Goal: Task Accomplishment & Management: Use online tool/utility

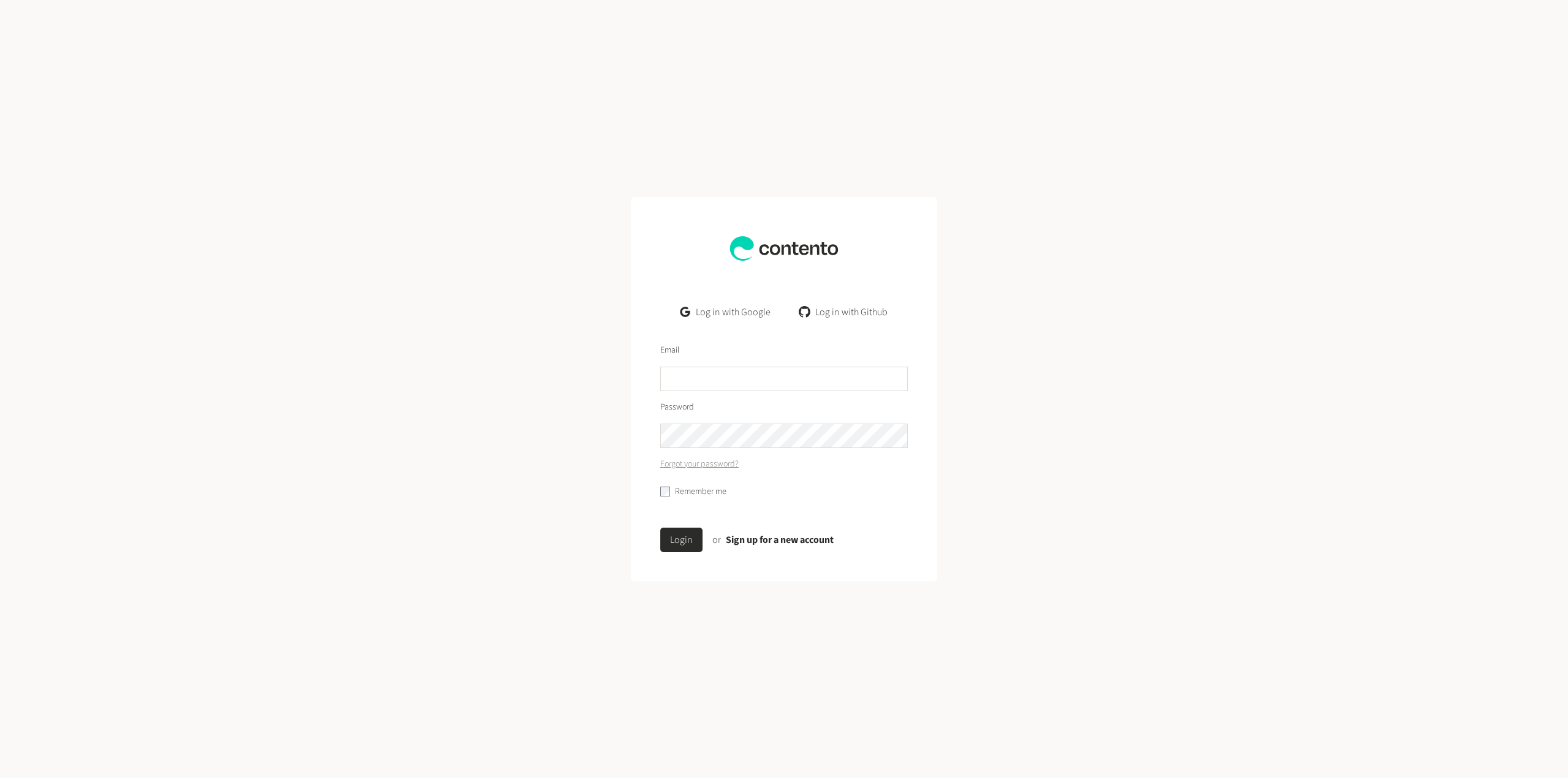
click at [746, 310] on link "Log in with Google" at bounding box center [725, 312] width 110 height 25
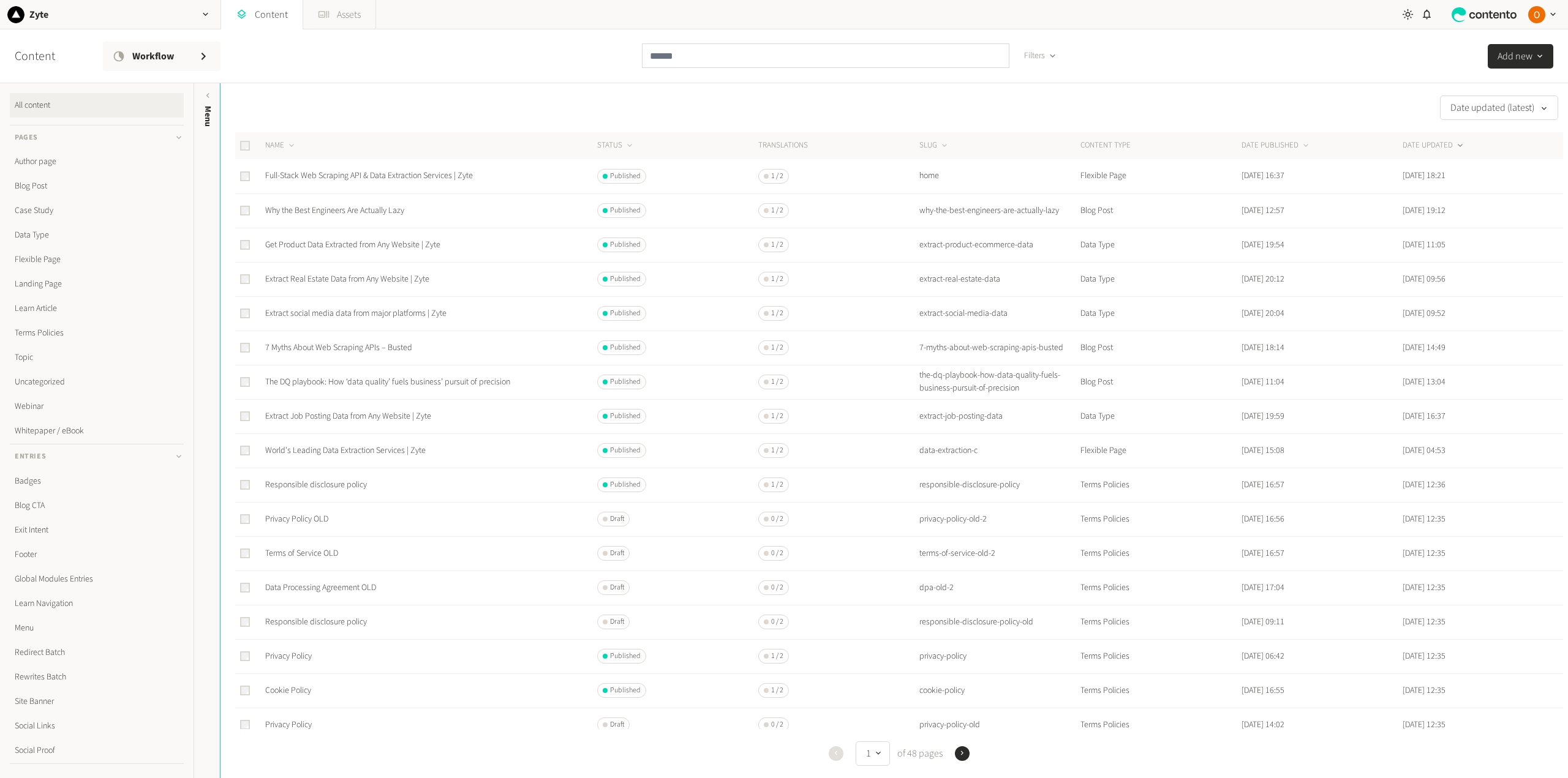
click at [347, 19] on link "Assets" at bounding box center [338, 14] width 72 height 30
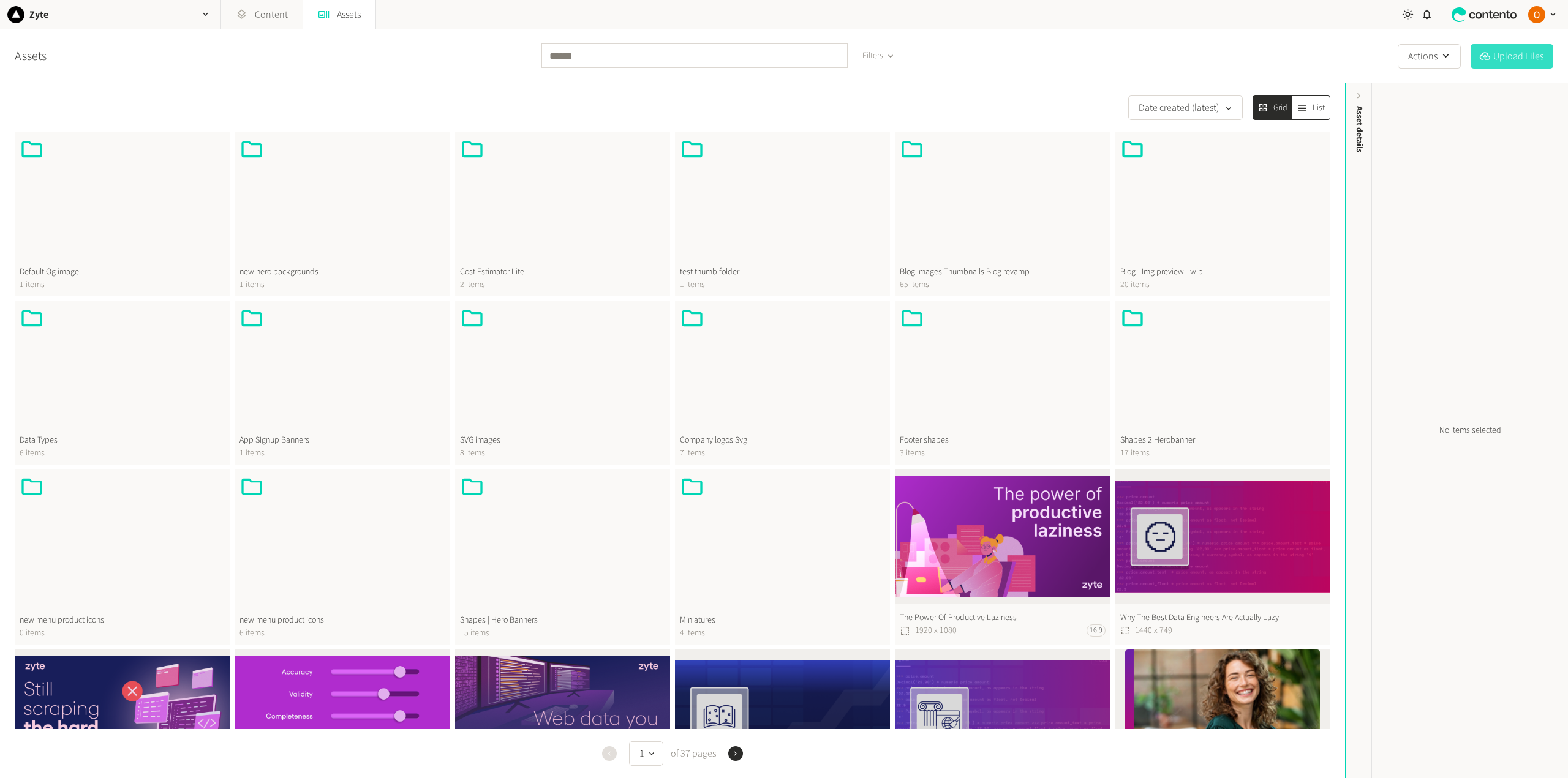
click at [1502, 52] on button "Upload Files" at bounding box center [1511, 56] width 82 height 25
drag, startPoint x: 980, startPoint y: 514, endPoint x: 997, endPoint y: 558, distance: 47.2
click at [997, 558] on button "The Power Of Productive Laziness 1920 x 1080 16:9" at bounding box center [1002, 557] width 215 height 175
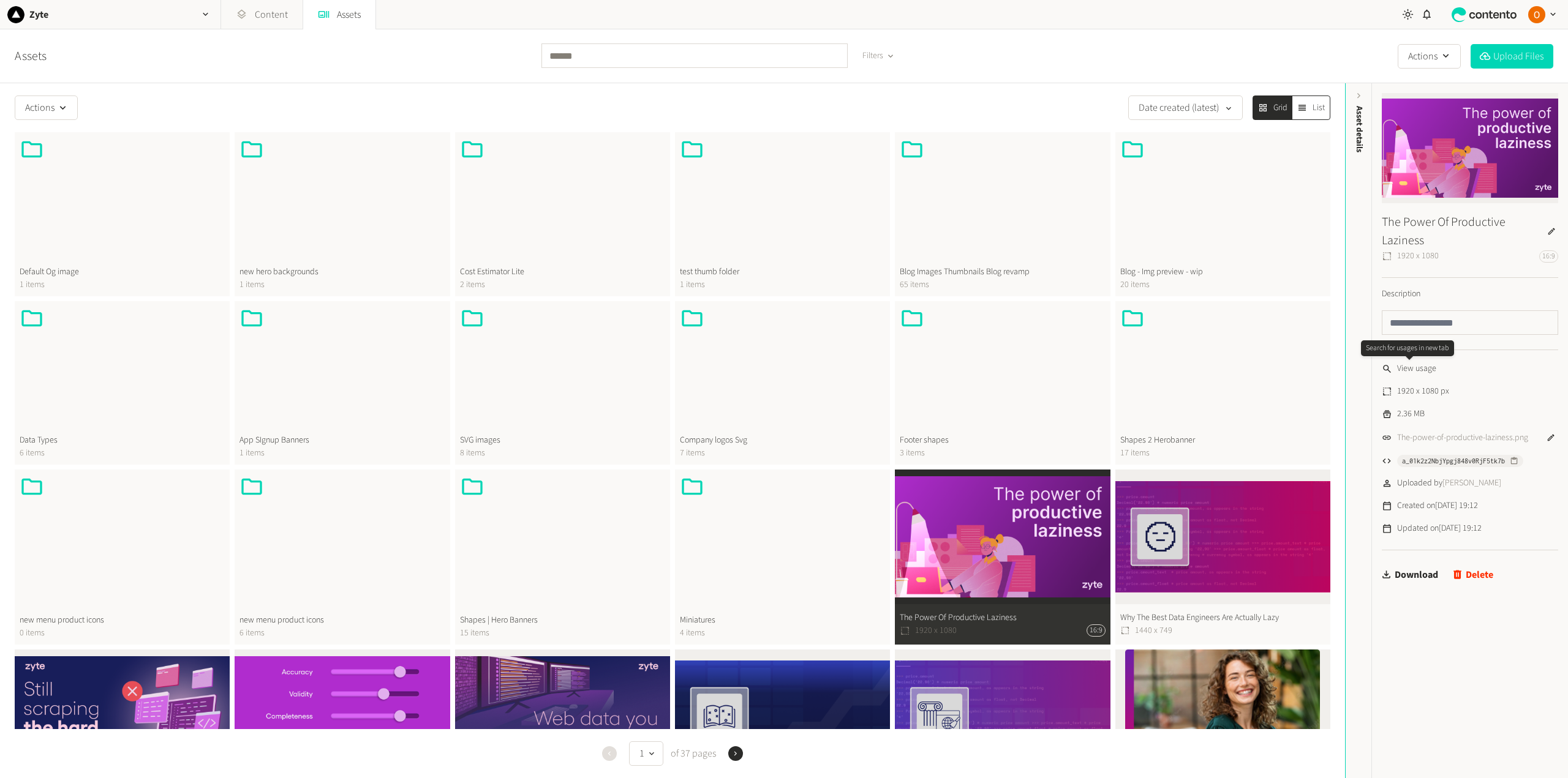
click at [1426, 366] on span "View usage" at bounding box center [1417, 368] width 39 height 13
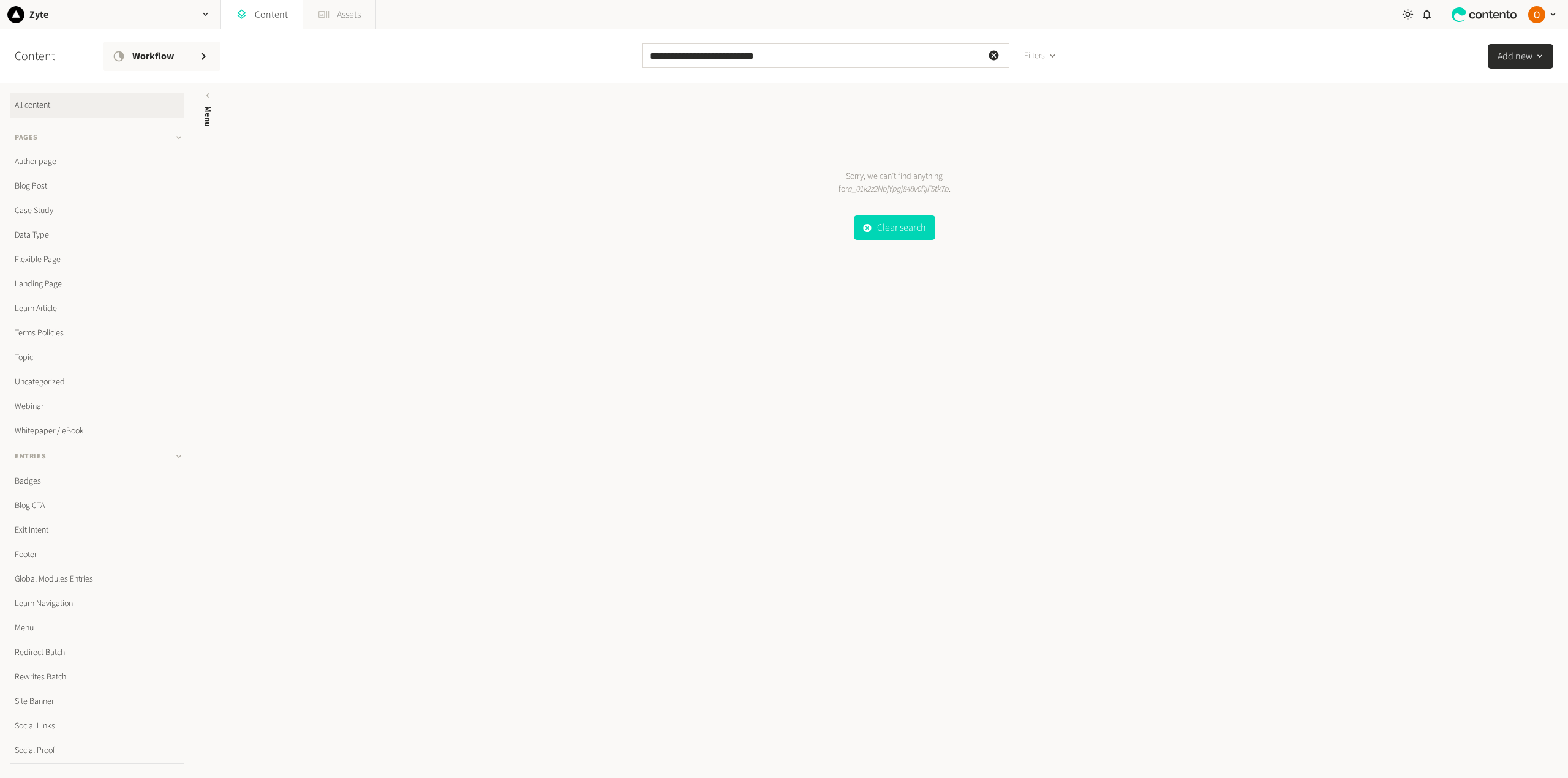
click at [351, 19] on link "Assets" at bounding box center [338, 14] width 72 height 30
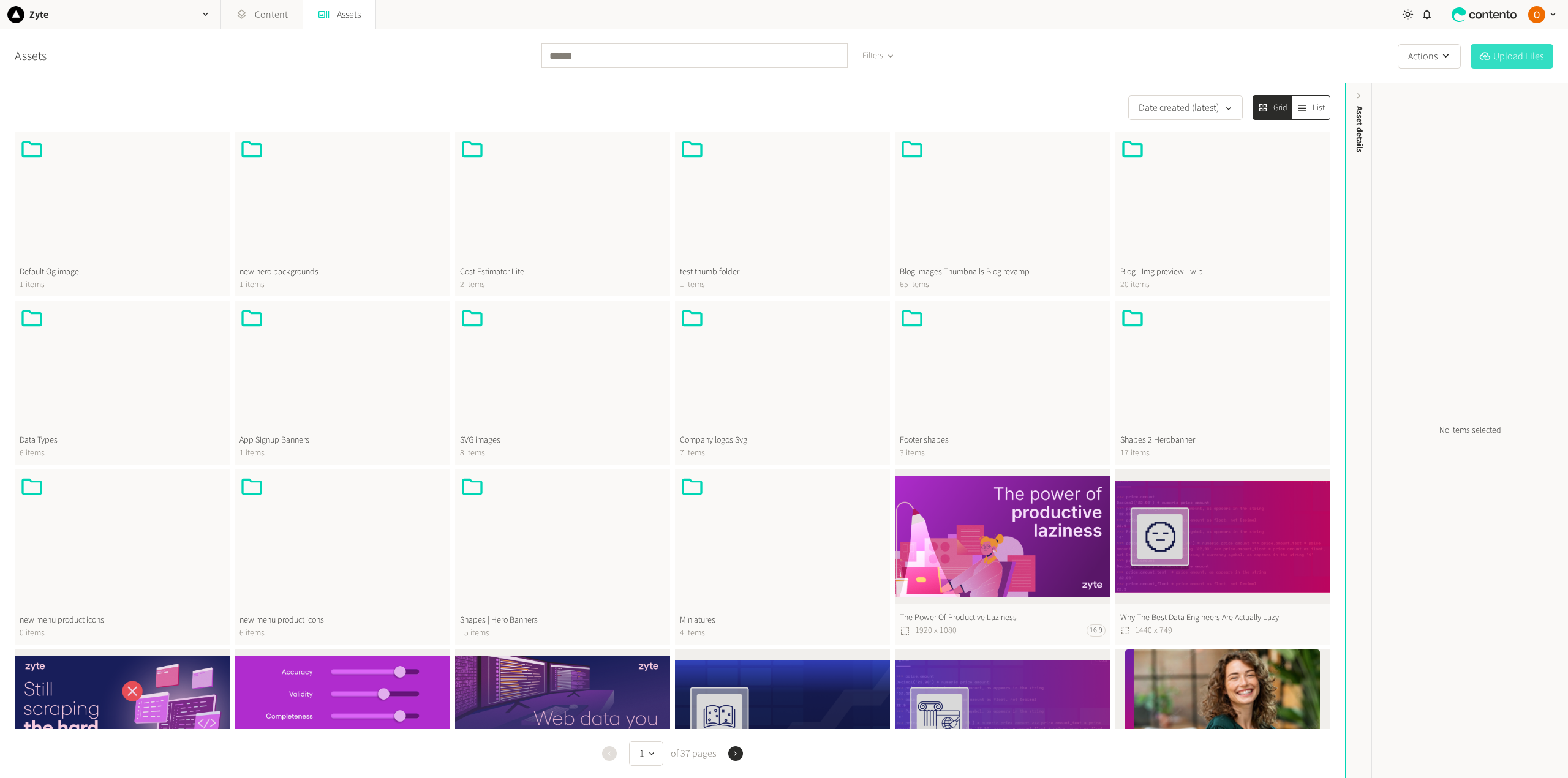
click at [1508, 60] on button "Upload Files" at bounding box center [1511, 56] width 82 height 25
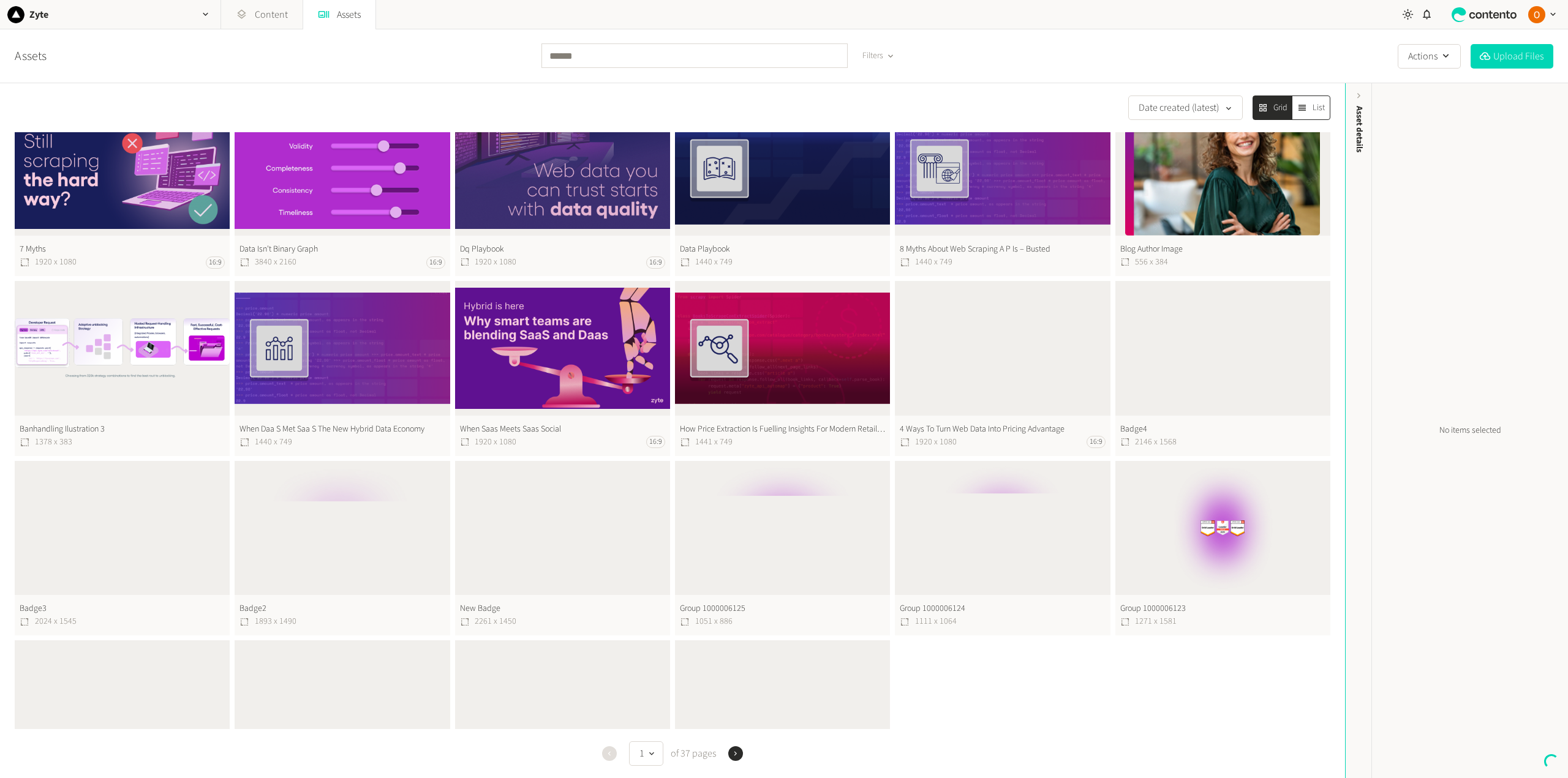
scroll to position [630, 0]
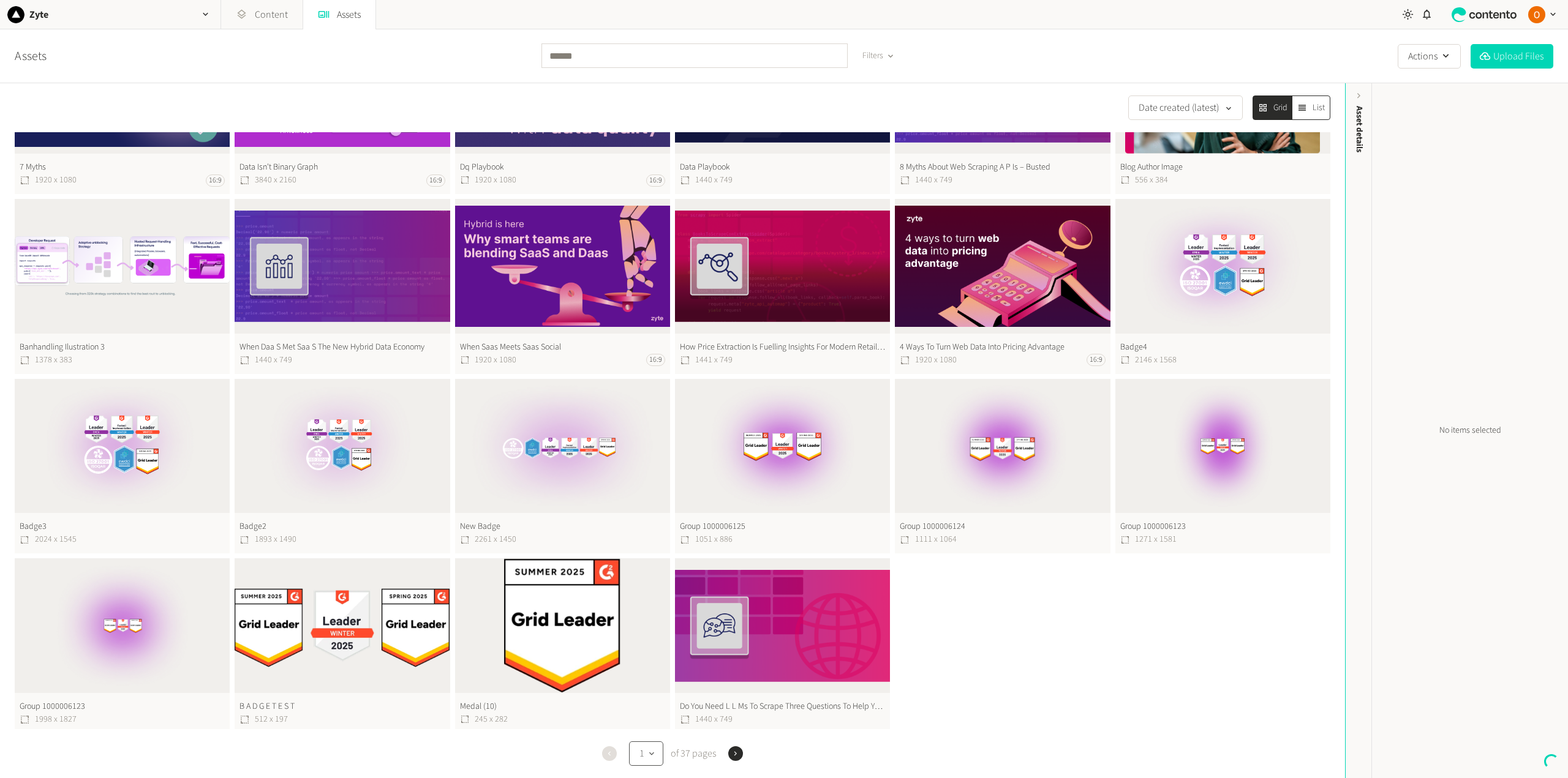
click at [648, 752] on icon "button" at bounding box center [652, 754] width 10 height 12
click at [644, 721] on button "37" at bounding box center [645, 716] width 30 height 25
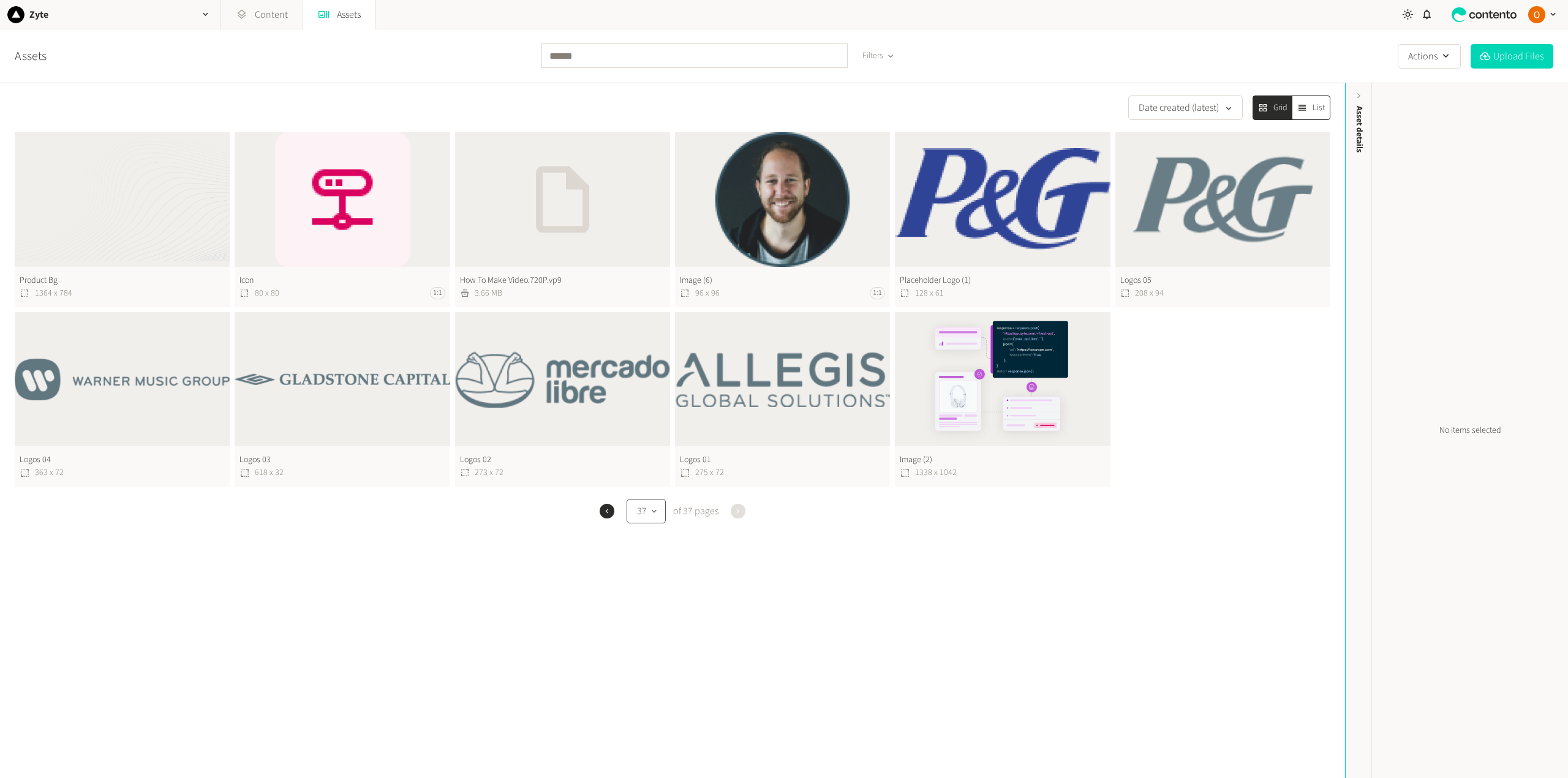
click at [656, 508] on button "37" at bounding box center [646, 511] width 39 height 25
click at [648, 546] on button "1" at bounding box center [644, 547] width 30 height 25
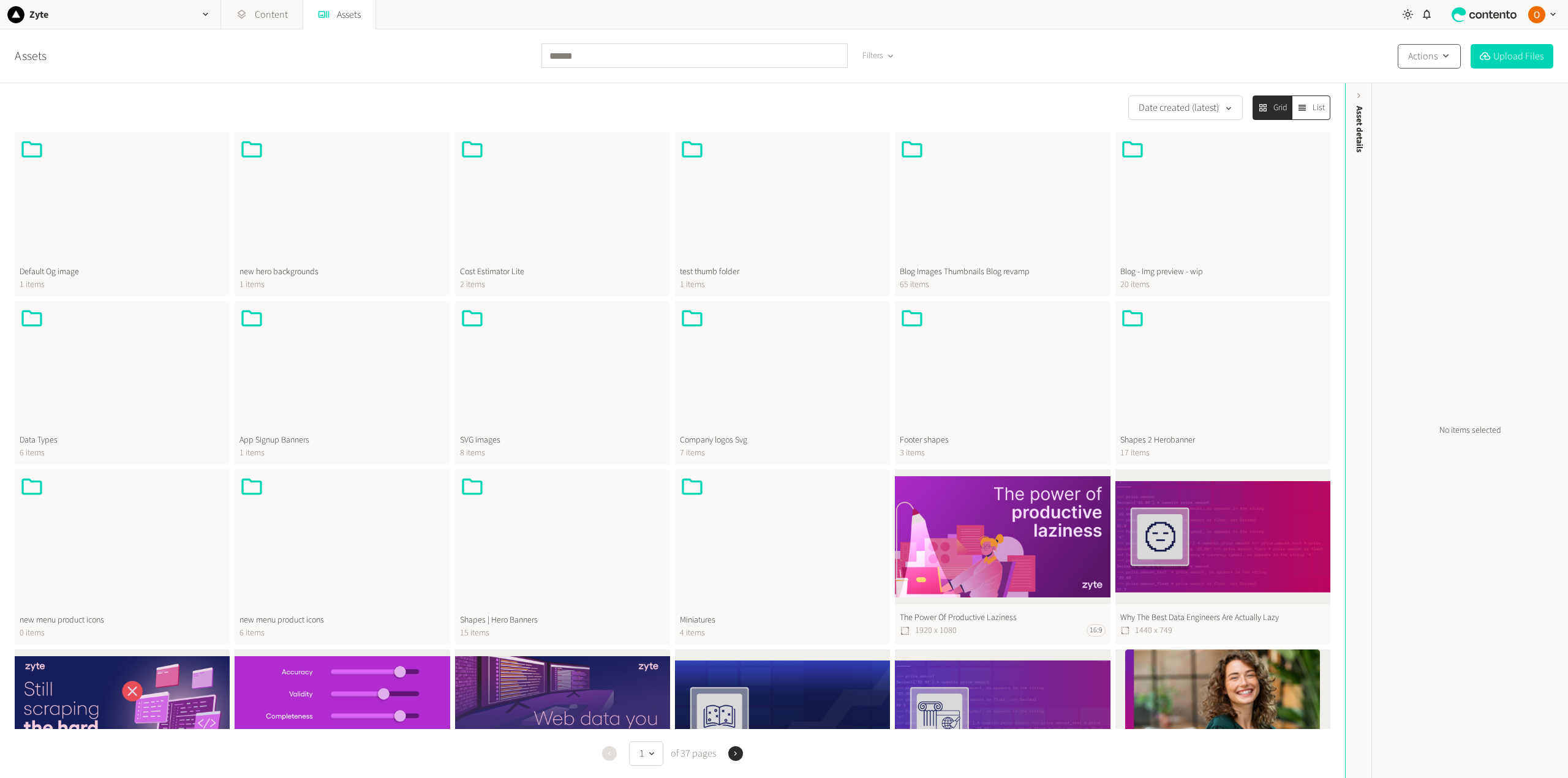
click at [1440, 58] on icon "button" at bounding box center [1446, 56] width 12 height 12
click at [1440, 57] on icon "button" at bounding box center [1446, 56] width 12 height 12
